Goal: Transaction & Acquisition: Subscribe to service/newsletter

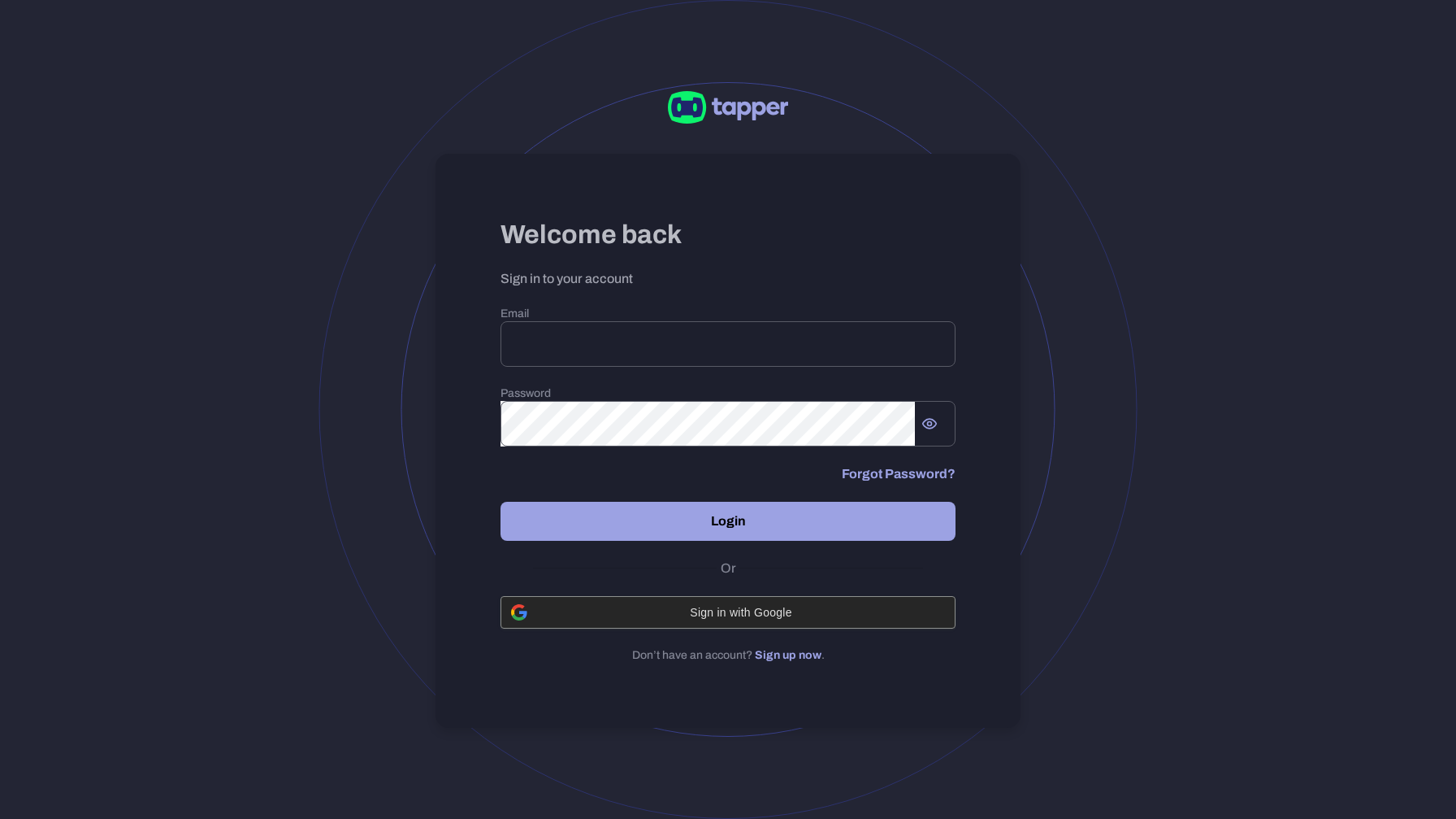
click at [702, 605] on span "Sign in with Google" at bounding box center [741, 611] width 408 height 13
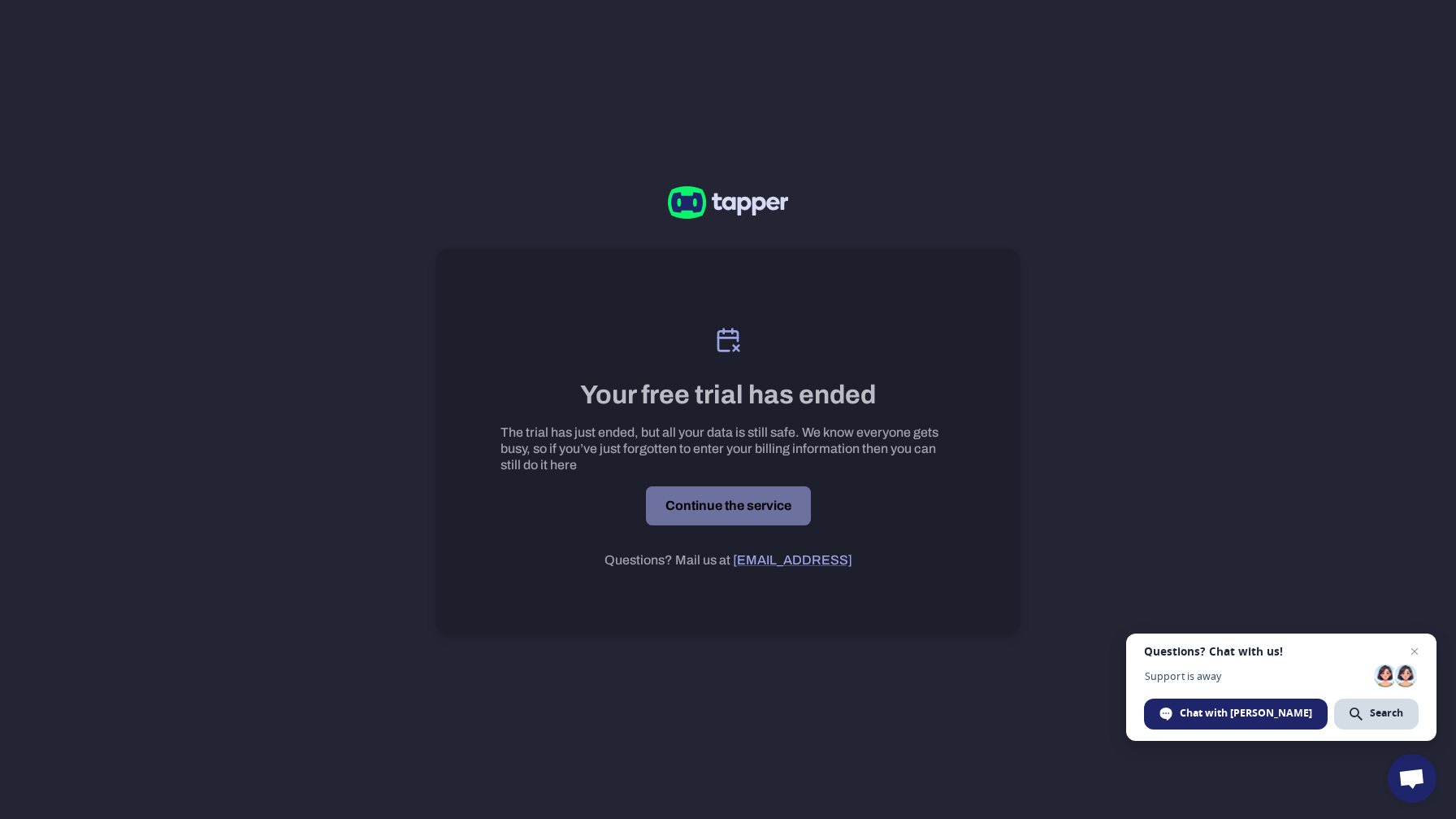
click at [736, 508] on link "Continue the service" at bounding box center [728, 505] width 165 height 39
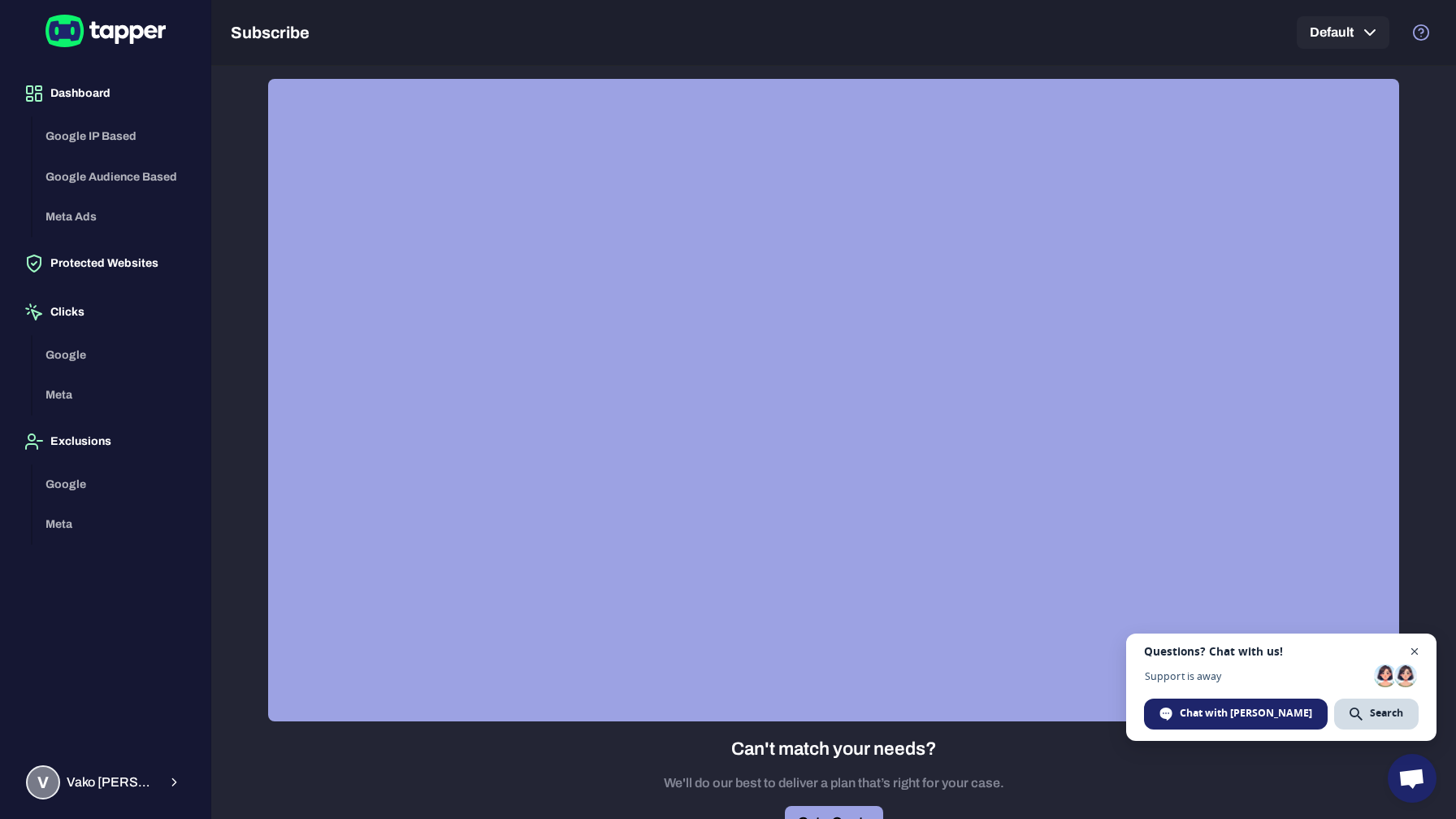
click at [1408, 650] on span "Close chat" at bounding box center [1415, 652] width 20 height 20
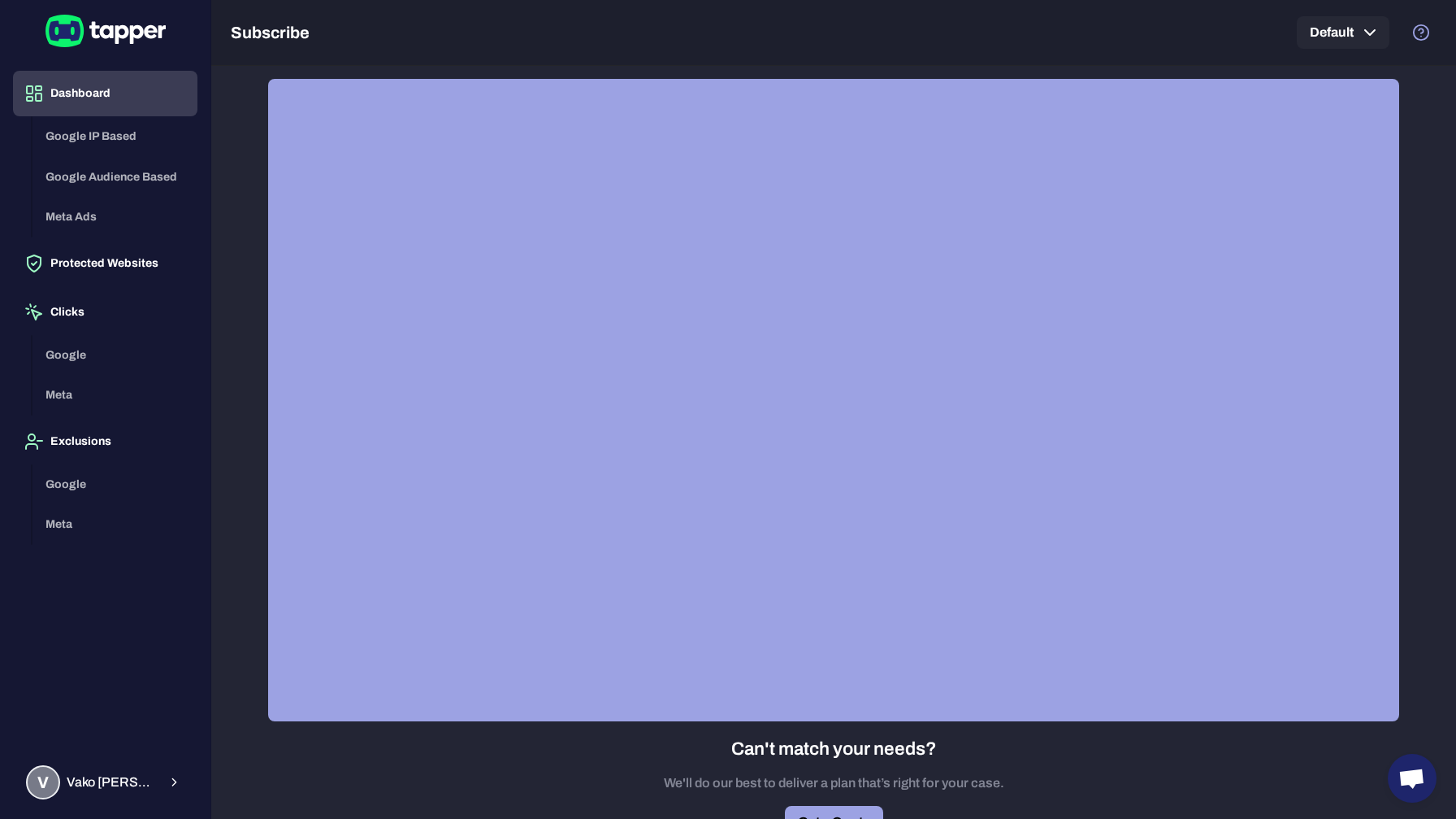
click at [69, 98] on button "Dashboard" at bounding box center [105, 93] width 185 height 46
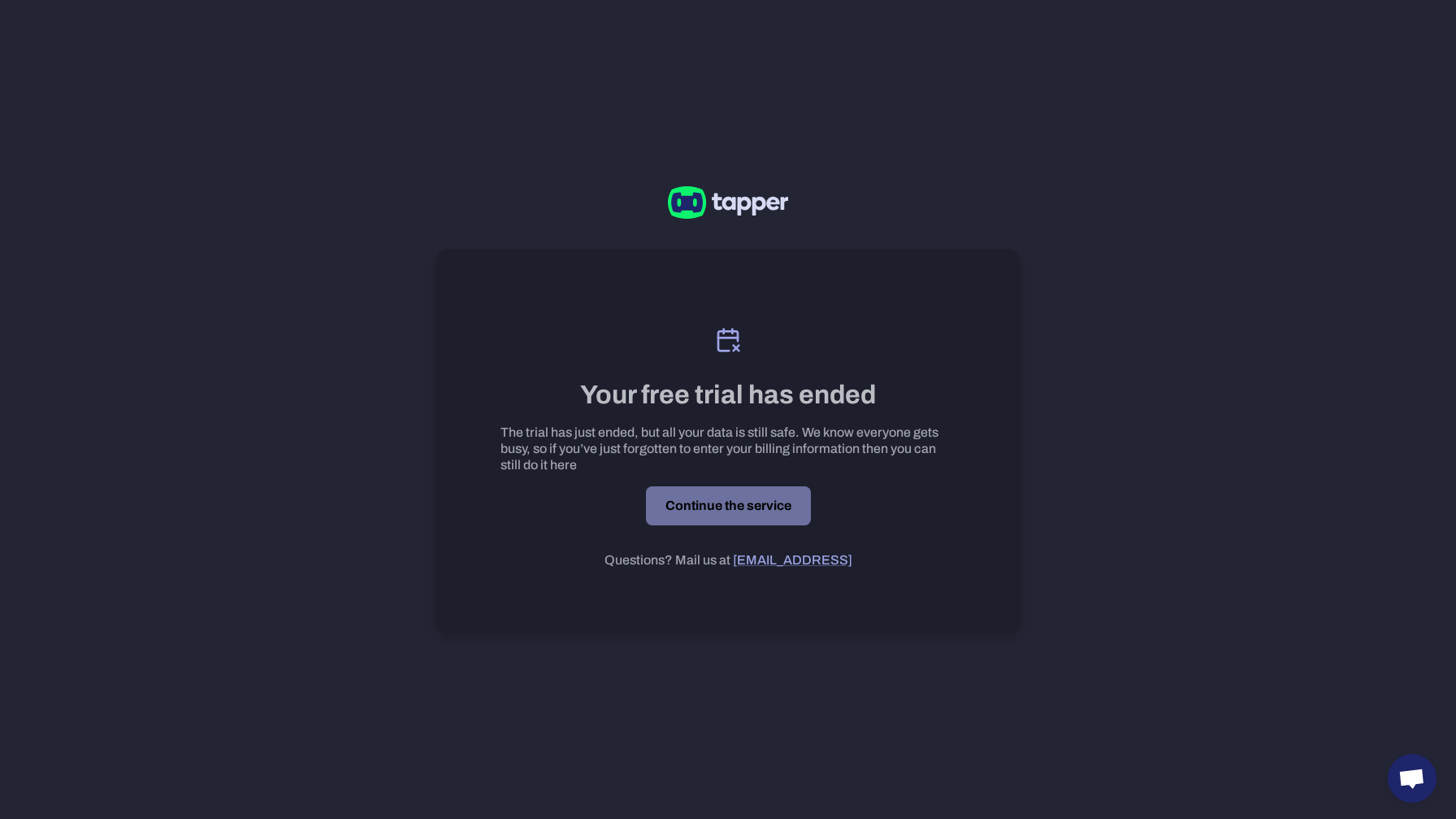
click at [709, 499] on link "Continue the service" at bounding box center [728, 505] width 165 height 39
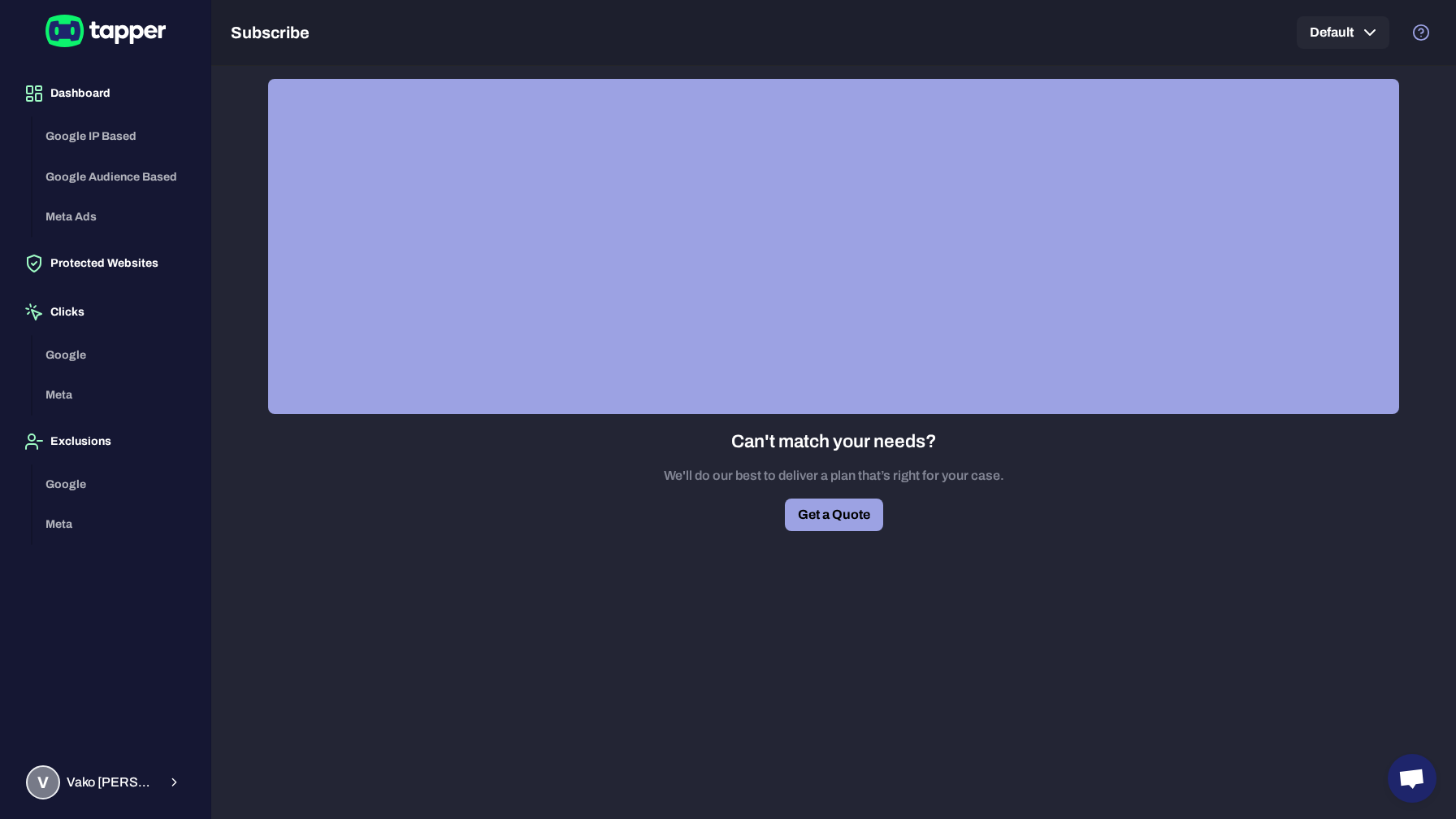
click at [110, 142] on div "Google IP Based Google Audience Based Meta Ads" at bounding box center [114, 176] width 165 height 121
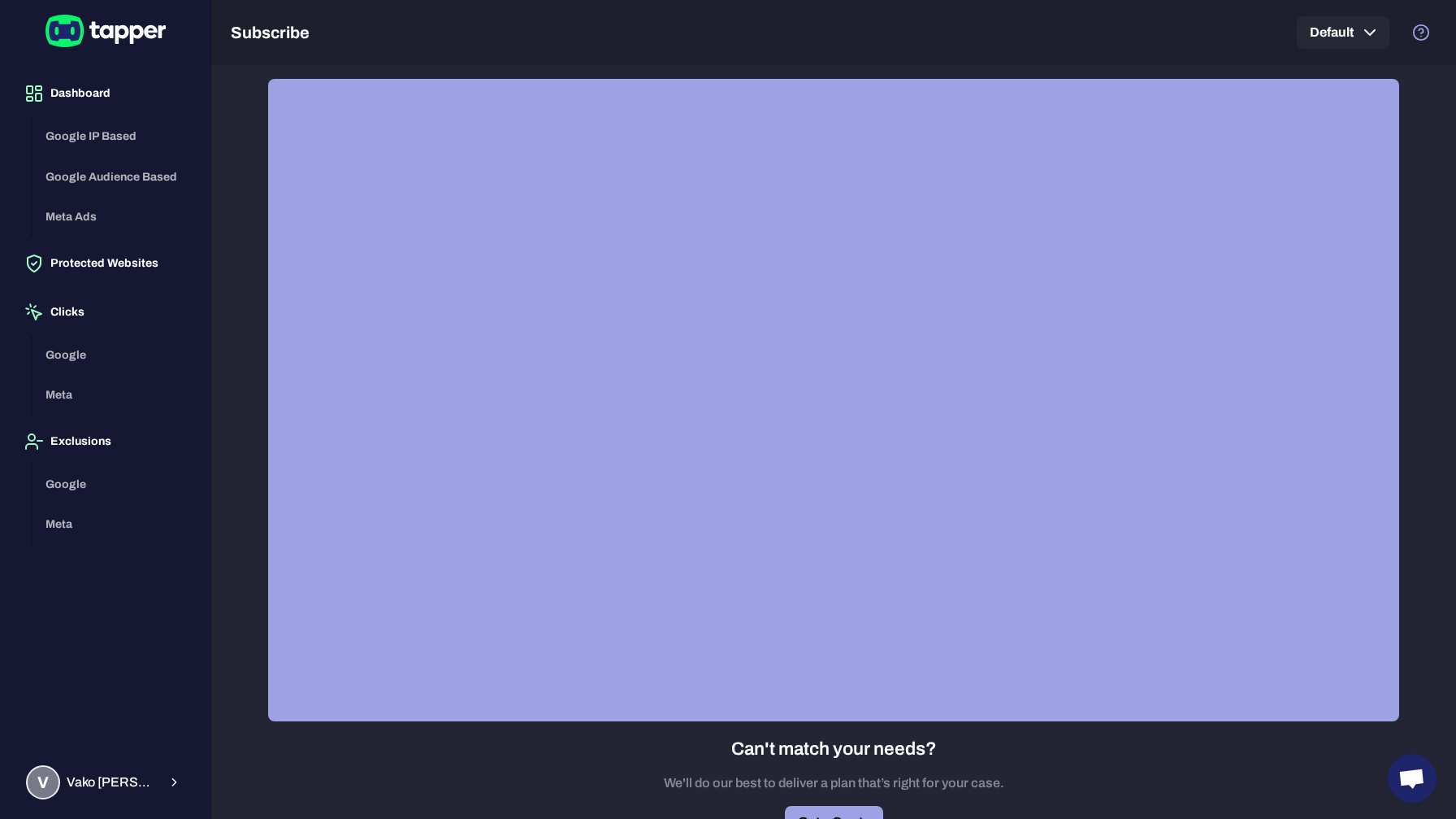
click at [103, 181] on div "Google IP Based Google Audience Based Meta Ads" at bounding box center [114, 176] width 165 height 121
click at [69, 216] on div "Google IP Based Google Audience Based Meta Ads" at bounding box center [114, 176] width 165 height 121
click at [69, 270] on button "Protected Websites" at bounding box center [105, 264] width 185 height 46
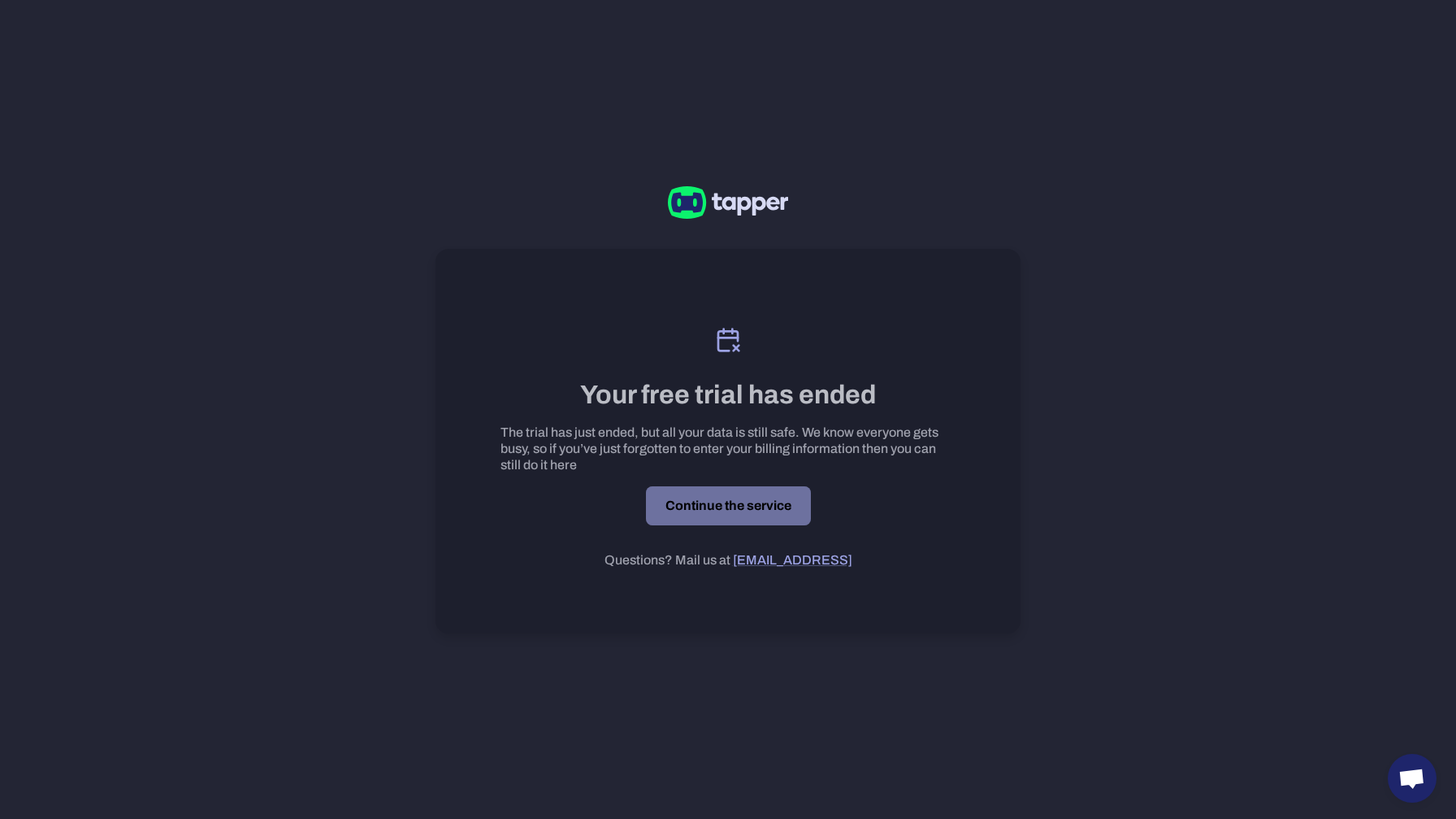
click at [715, 505] on link "Continue the service" at bounding box center [728, 505] width 165 height 39
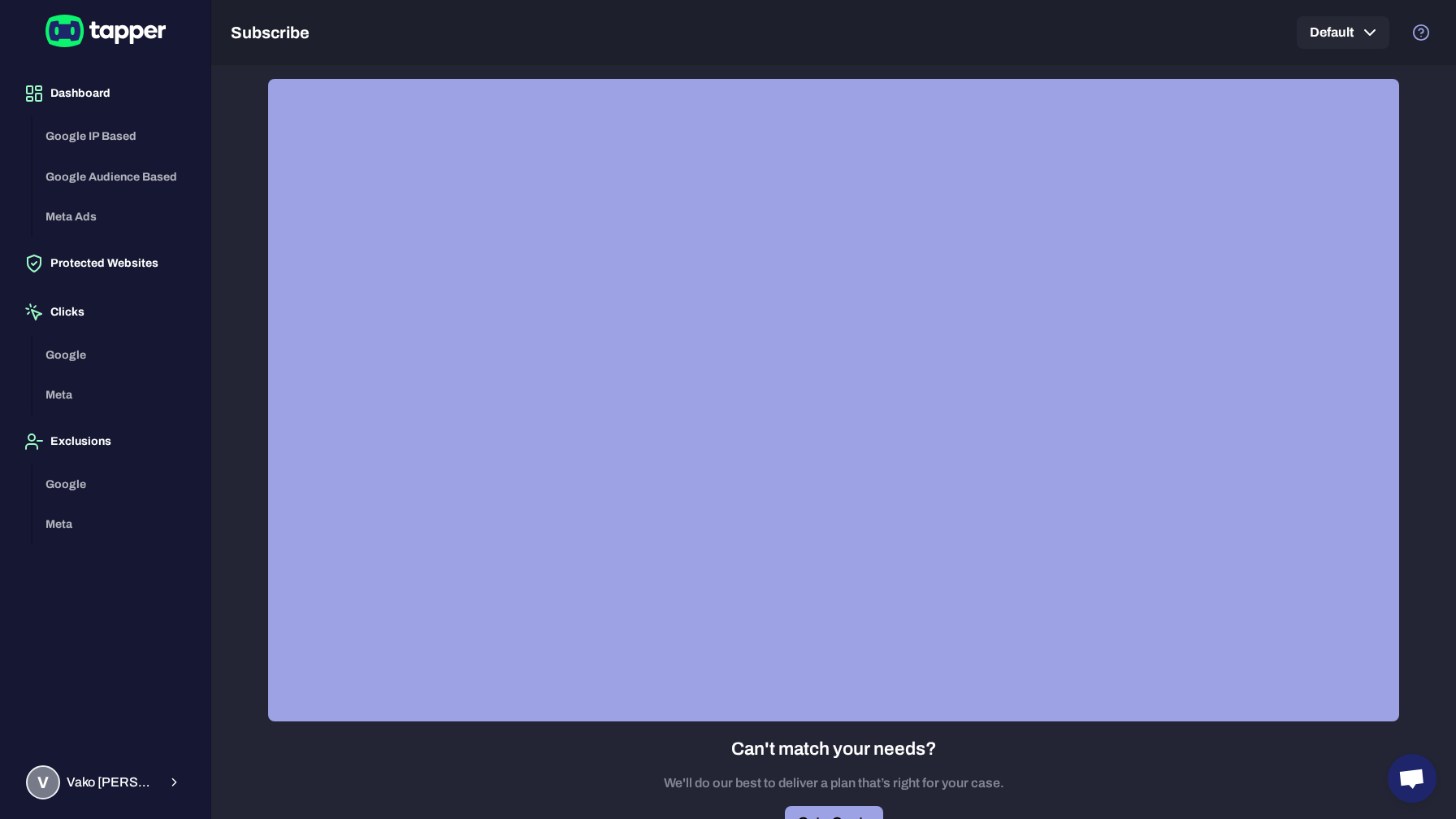
scroll to position [32, 0]
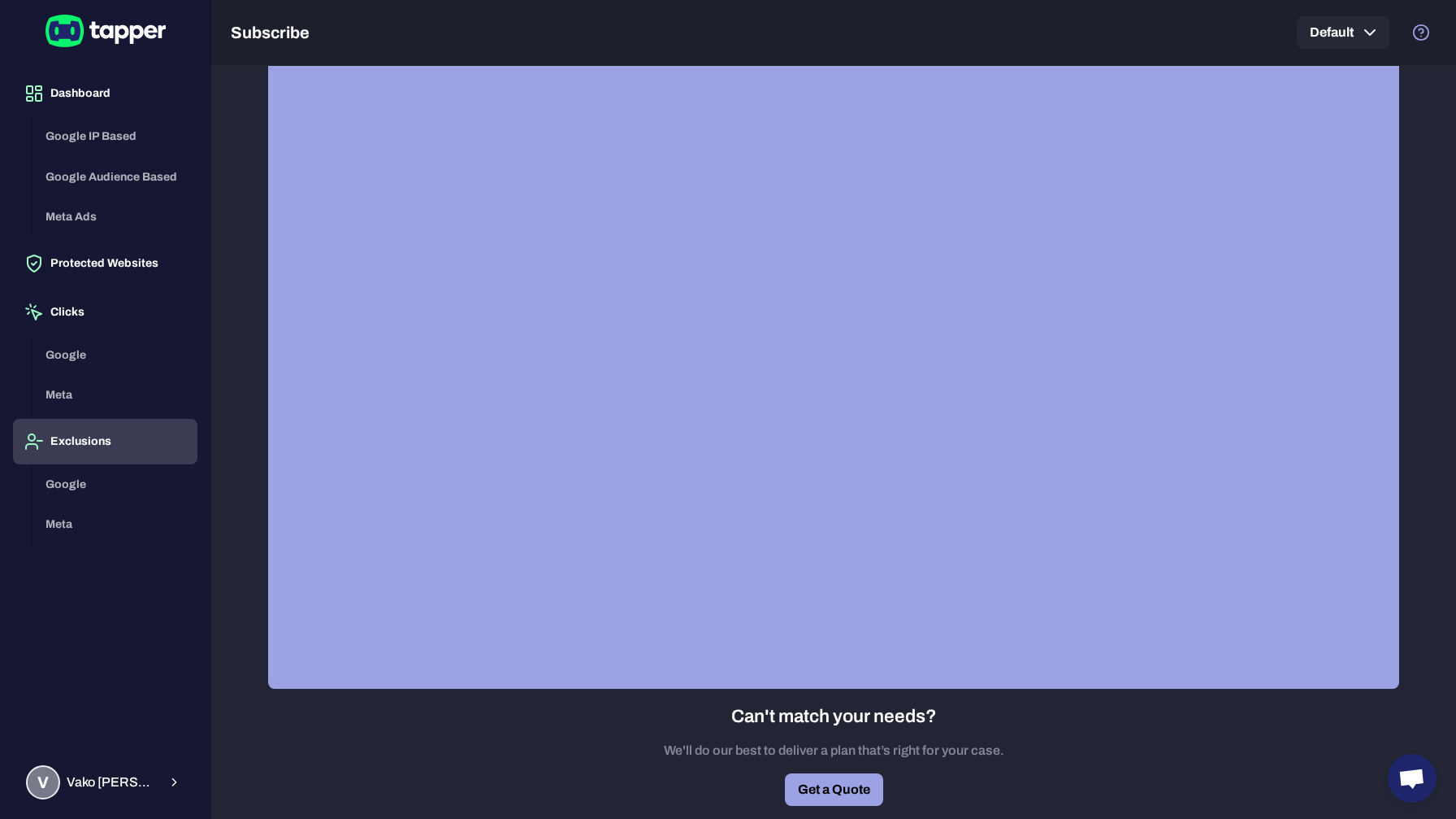
click at [69, 431] on button "Exclusions" at bounding box center [105, 442] width 185 height 46
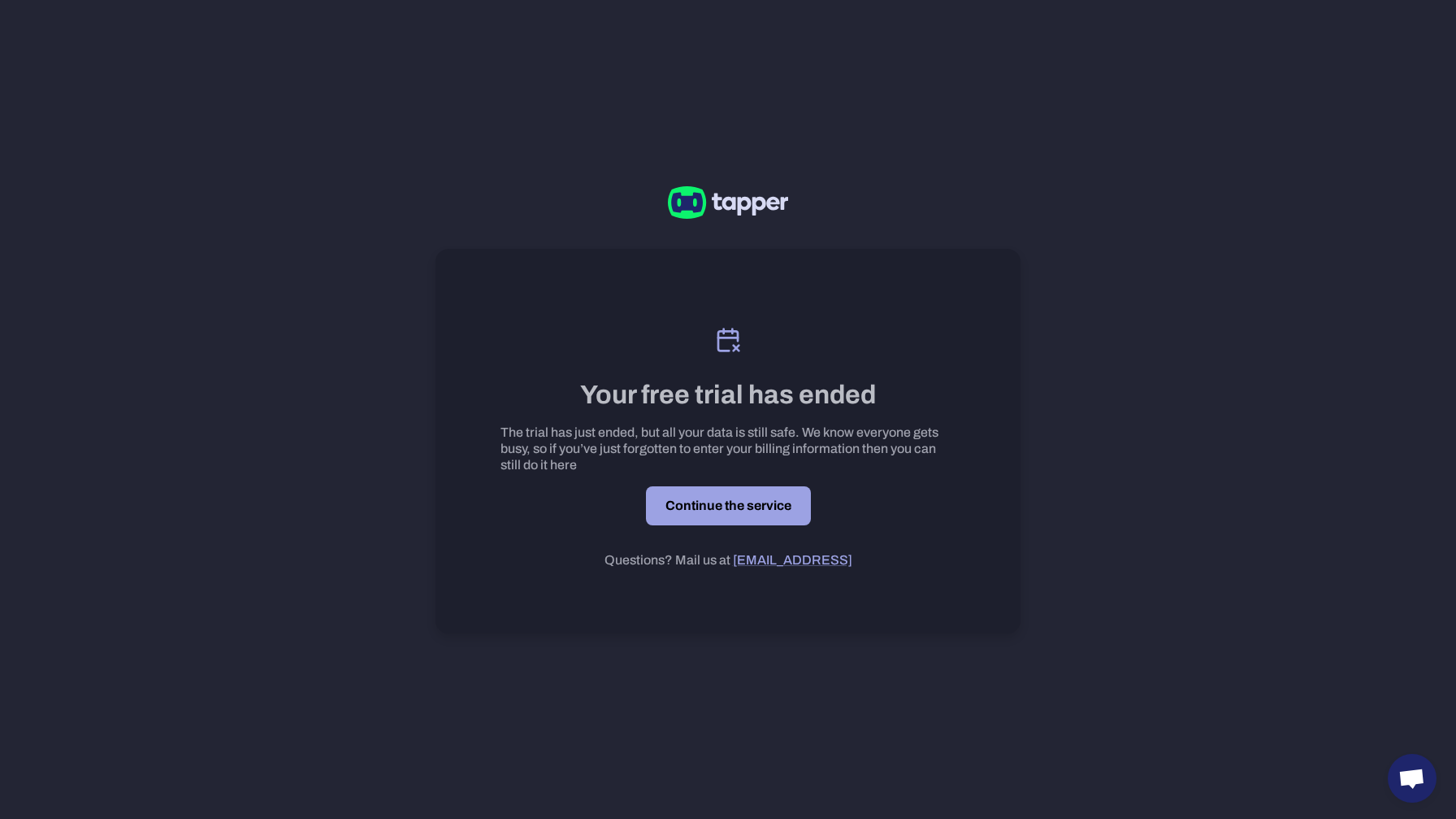
click at [730, 513] on link "Continue the service" at bounding box center [728, 505] width 165 height 39
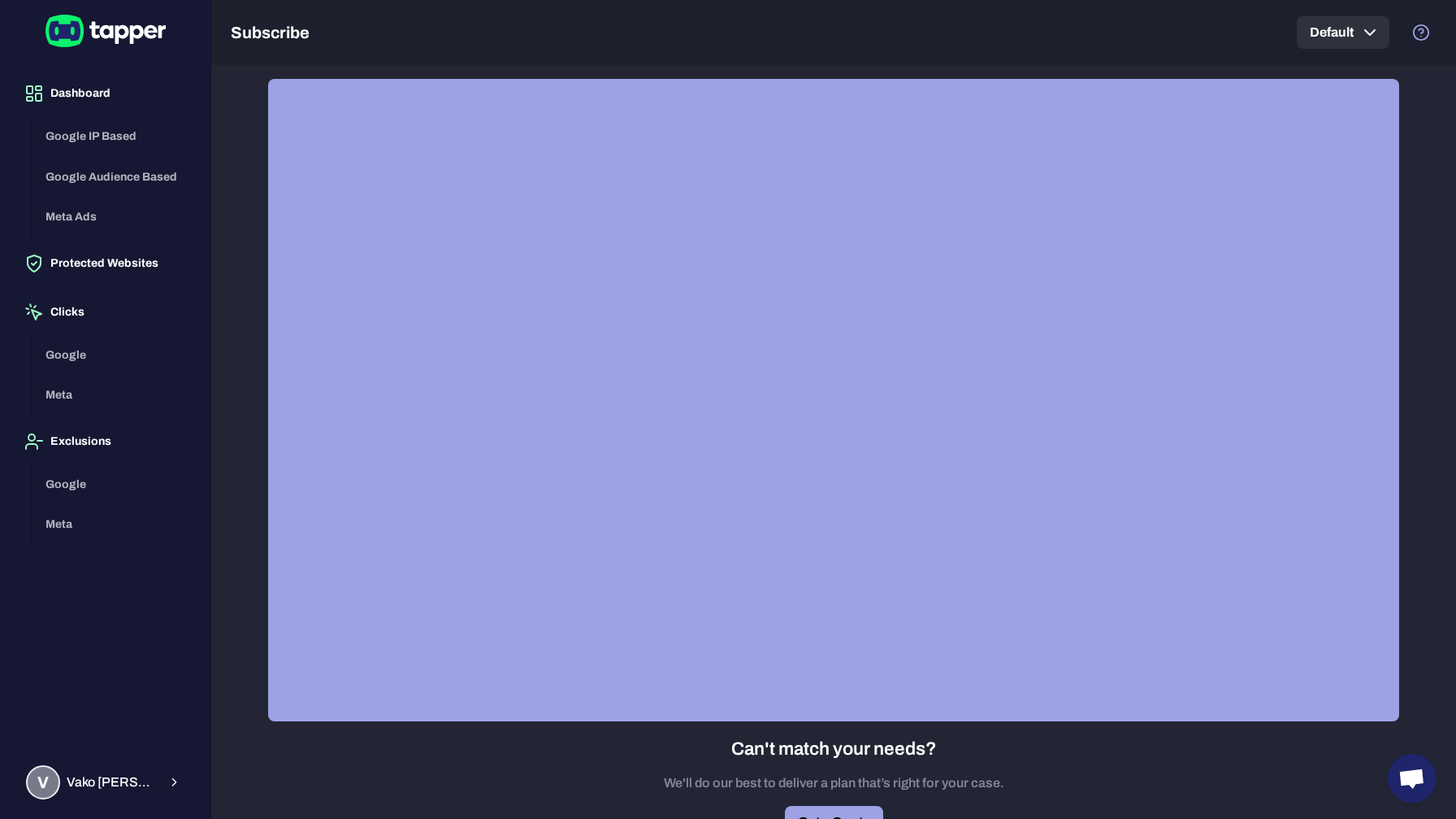
click at [1365, 31] on icon "button" at bounding box center [1370, 32] width 10 height 5
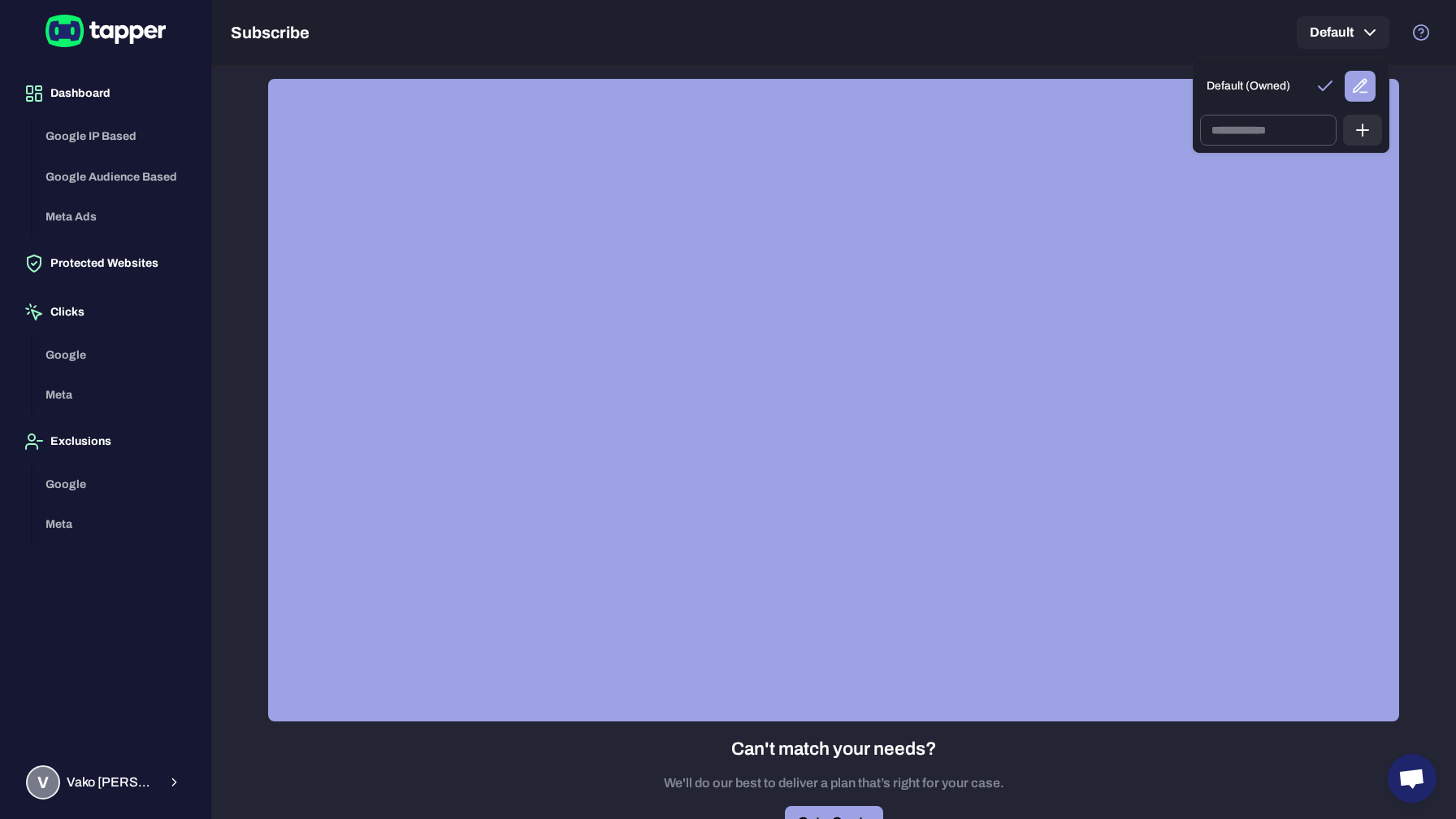
click at [1371, 31] on div at bounding box center [728, 410] width 1456 height 819
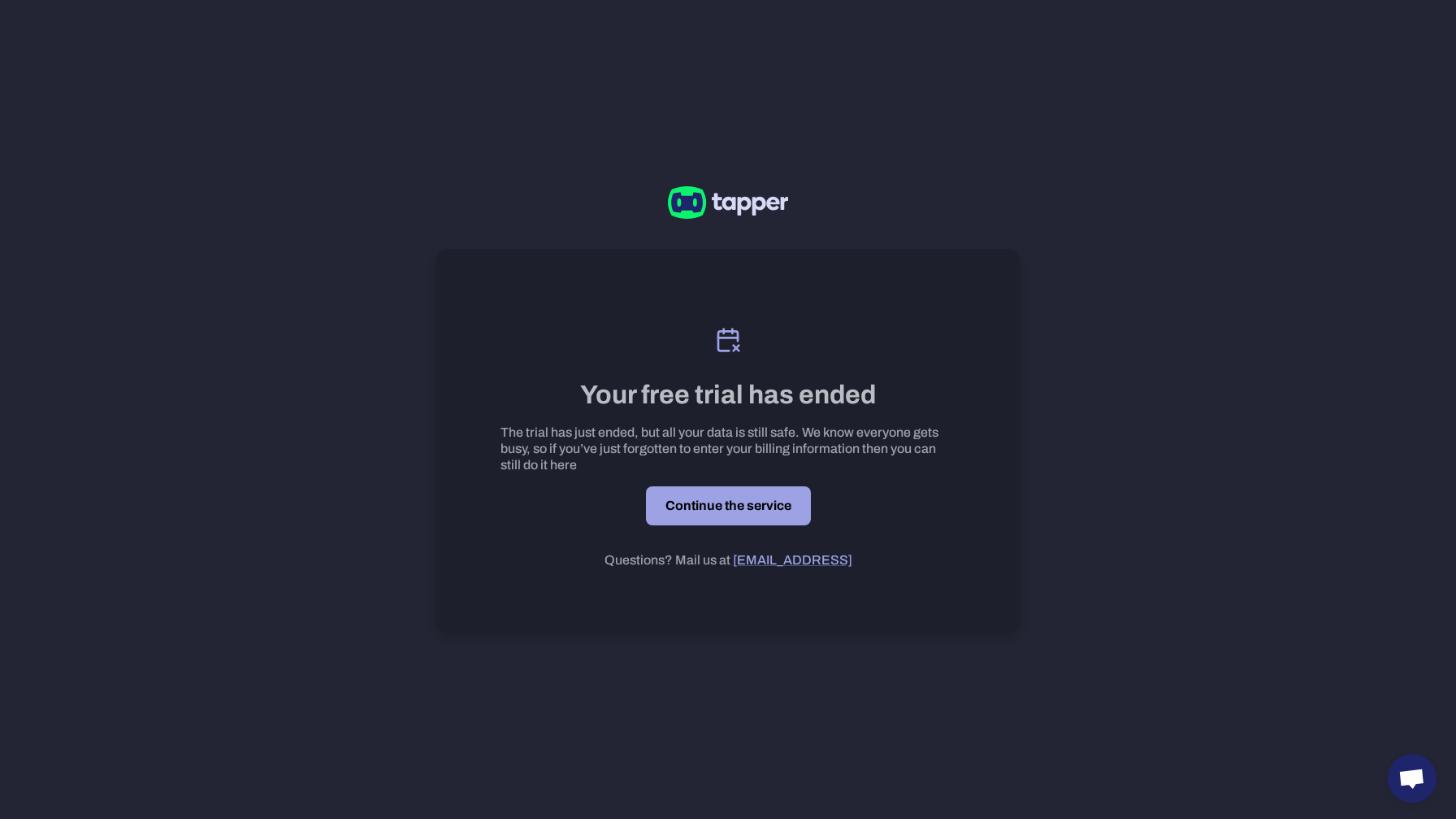
click at [725, 511] on link "Continue the service" at bounding box center [728, 505] width 165 height 39
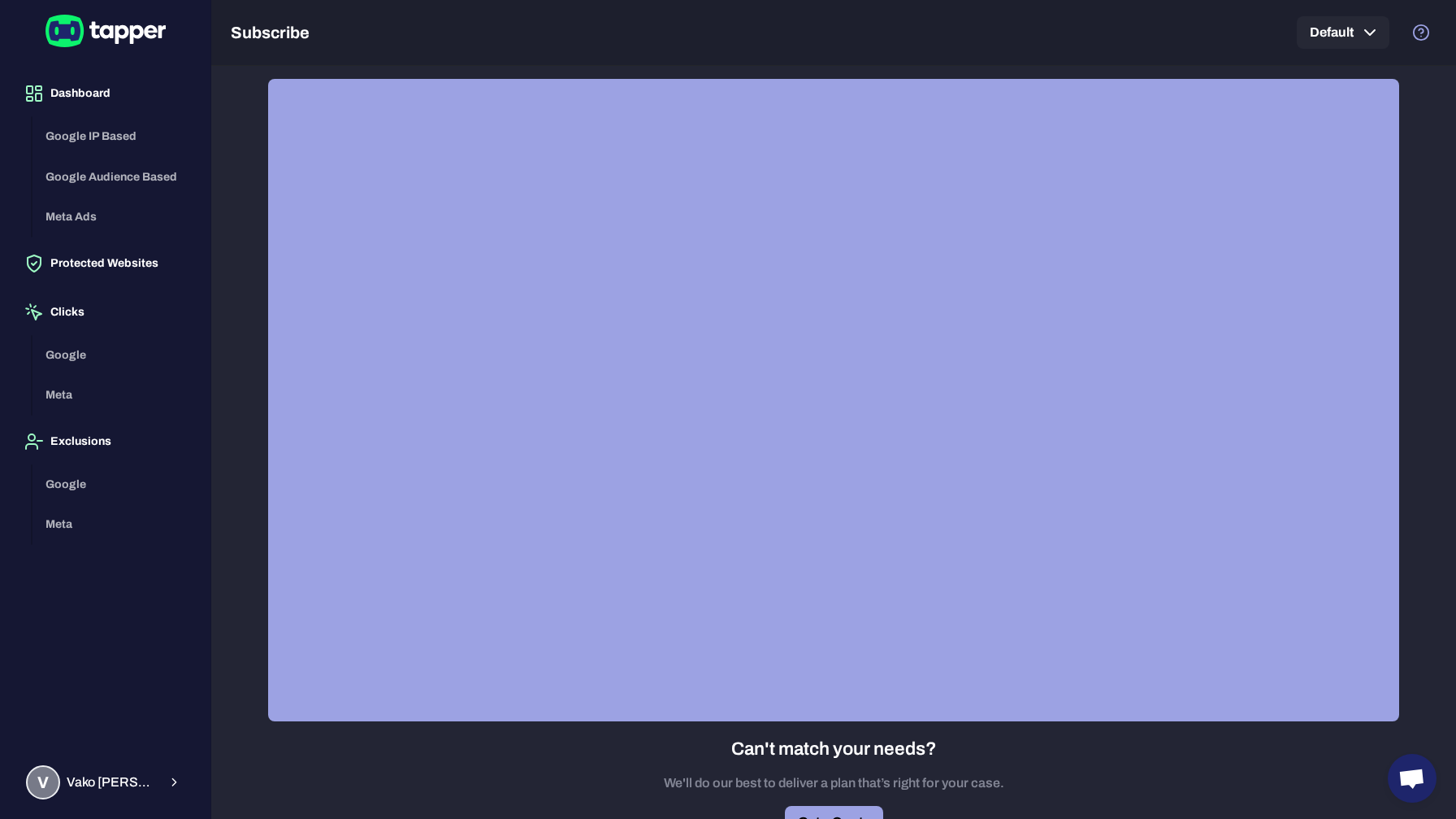
click at [1414, 31] on circle "button" at bounding box center [1420, 32] width 14 height 14
click at [163, 782] on button "V Vako Nanobashvili" at bounding box center [105, 783] width 185 height 47
click at [241, 780] on icon "button" at bounding box center [232, 778] width 19 height 20
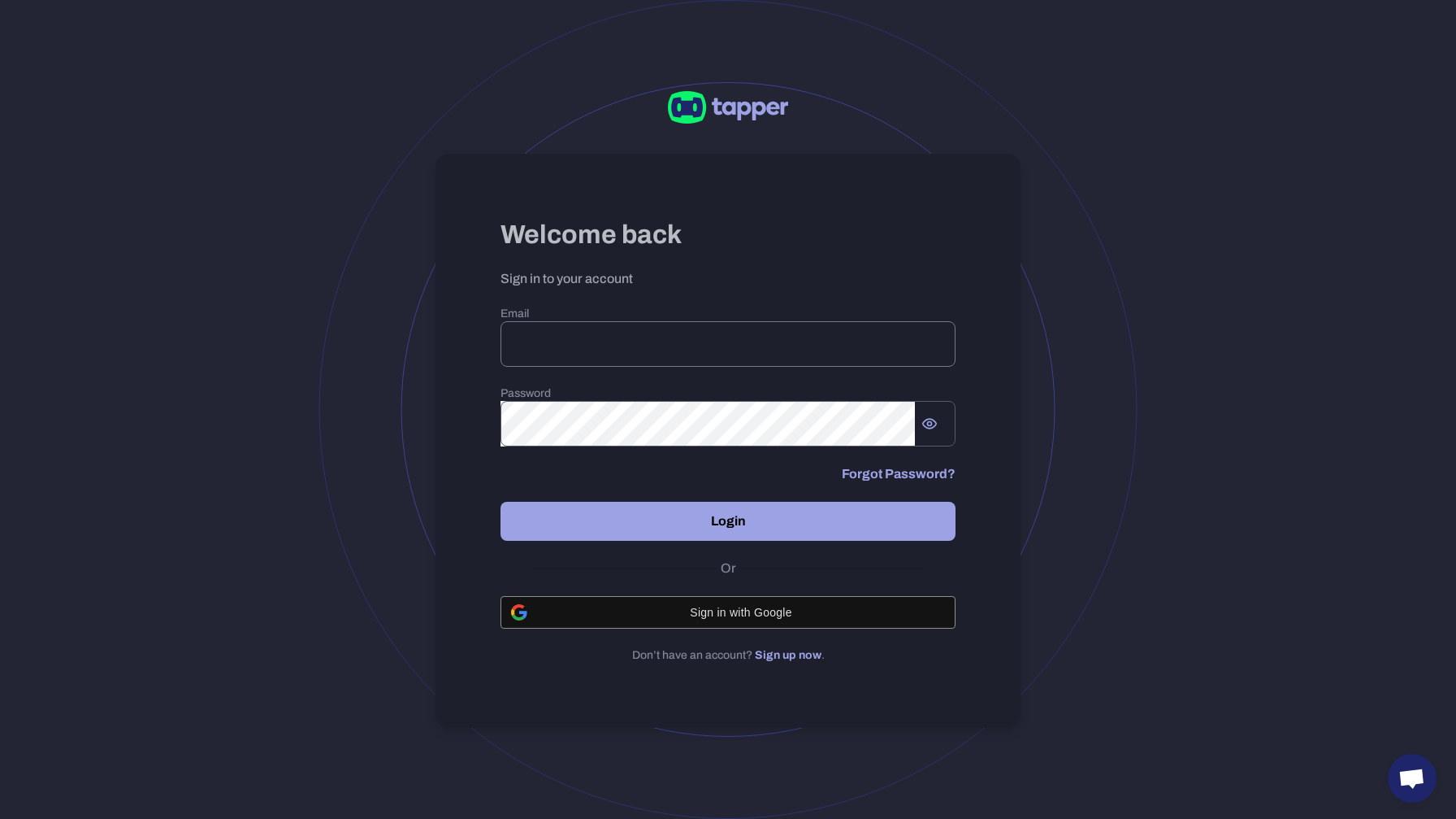
click at [616, 342] on input "email" at bounding box center [728, 344] width 455 height 46
click at [797, 655] on link "Sign up now" at bounding box center [788, 655] width 67 height 12
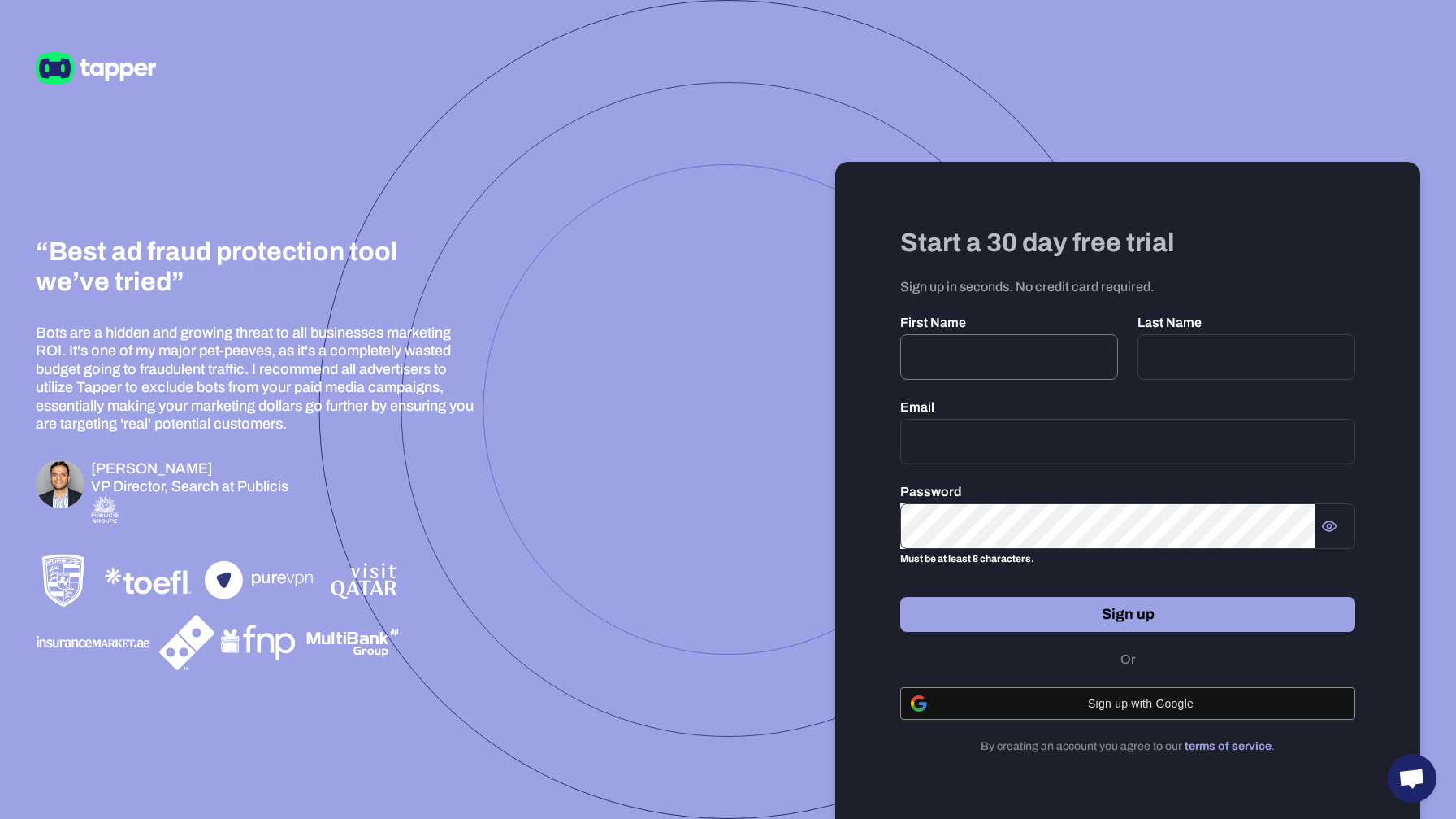
click at [969, 360] on input "text" at bounding box center [1009, 357] width 218 height 46
type input "*"
type input "******"
